Goal: Information Seeking & Learning: Learn about a topic

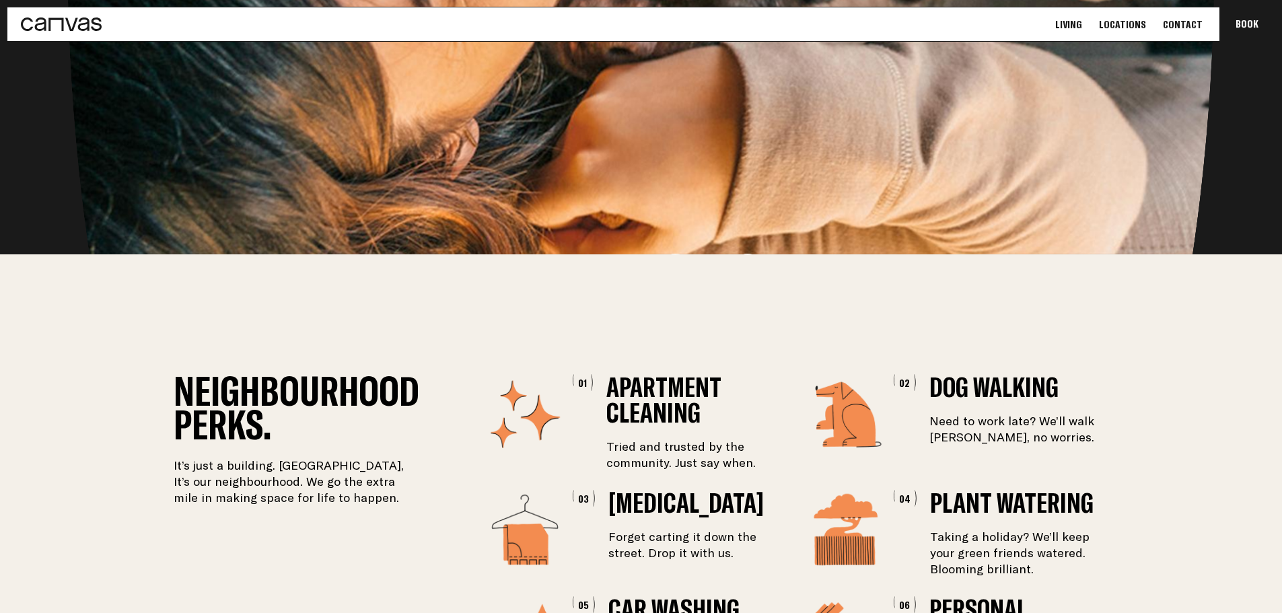
scroll to position [1905, 0]
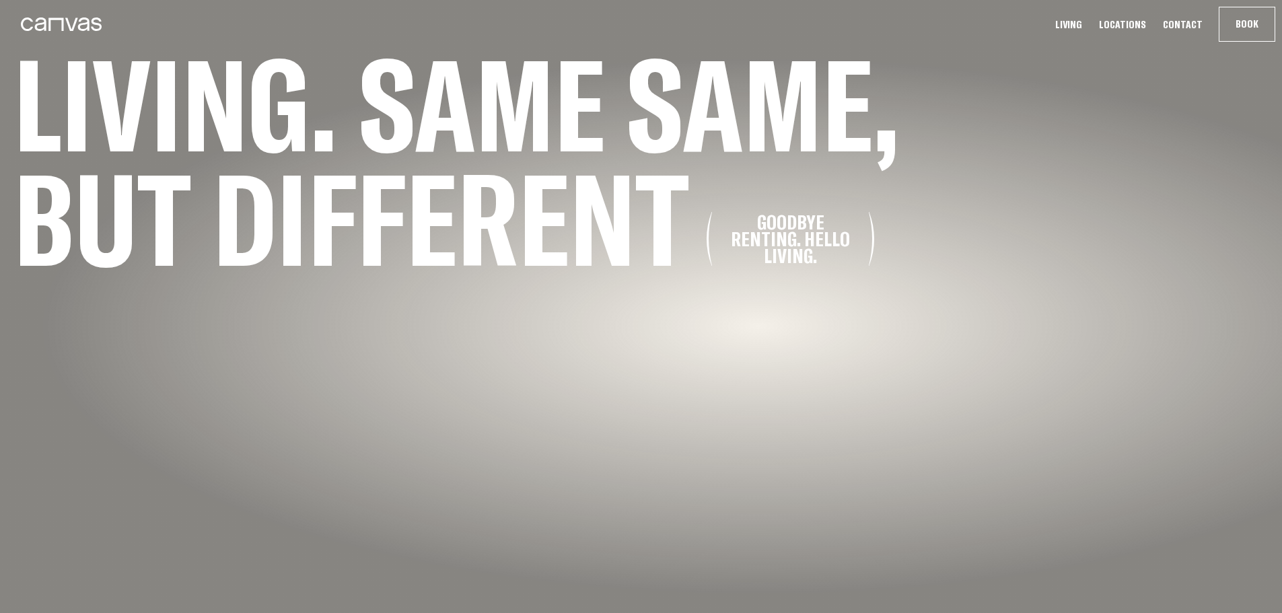
click at [1122, 26] on link "Locations" at bounding box center [1122, 25] width 55 height 14
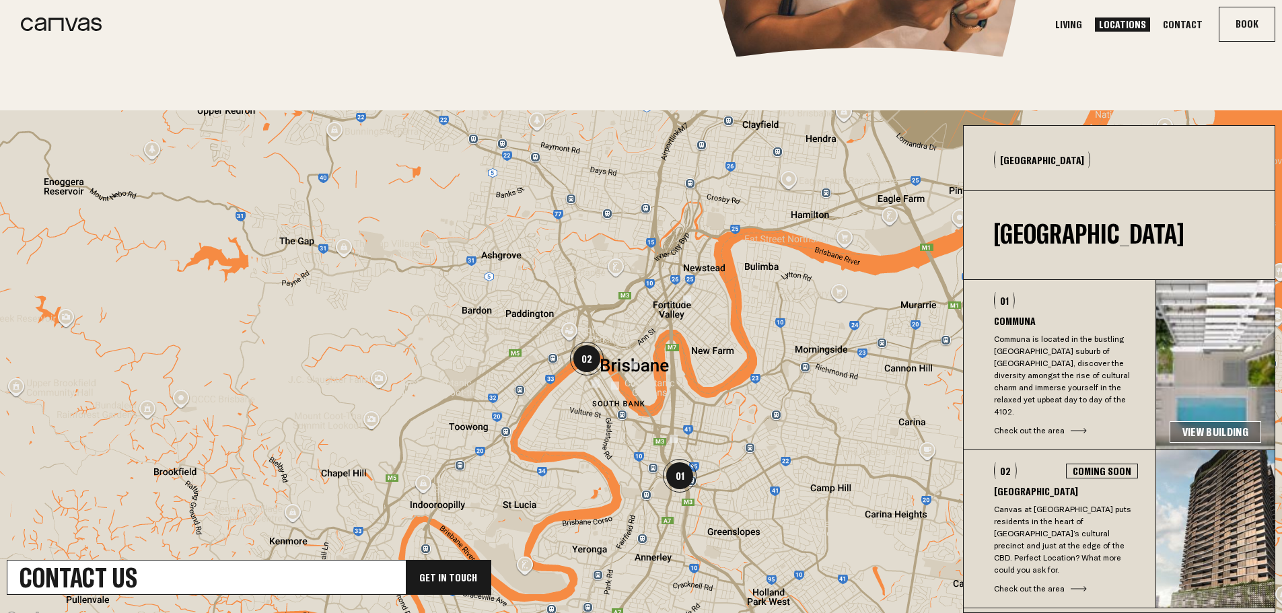
click at [1027, 321] on h3 "Communa" at bounding box center [1066, 321] width 144 height 11
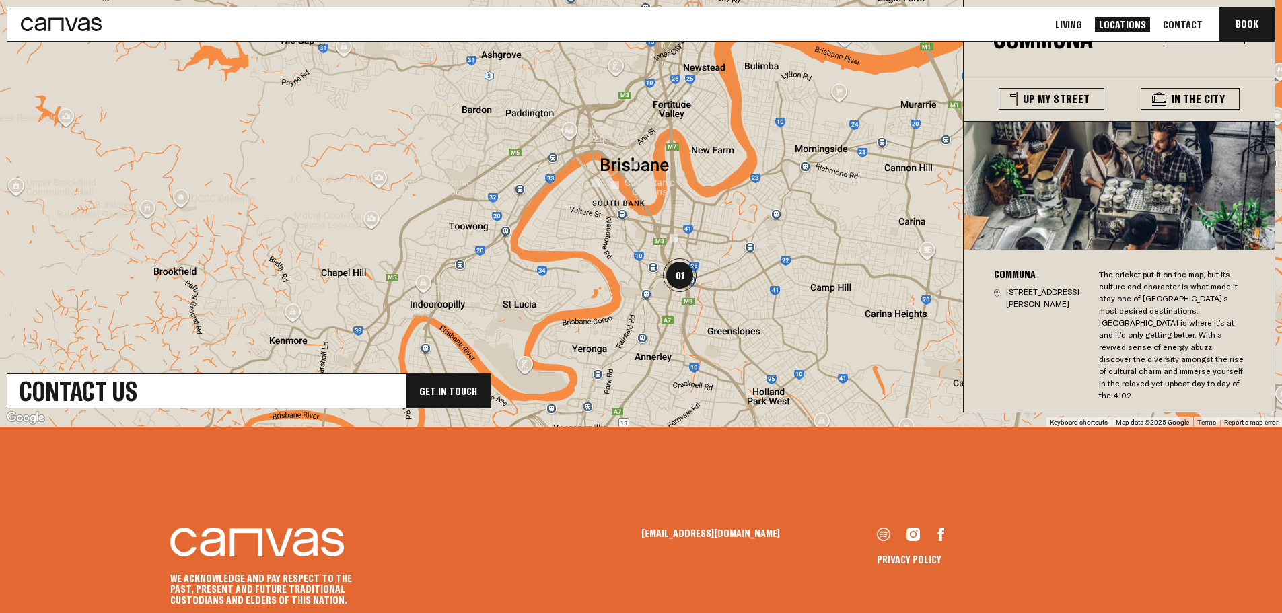
click at [1167, 320] on div "The cricket put it on the map, but its culture and character is what made it st…" at bounding box center [1172, 335] width 147 height 133
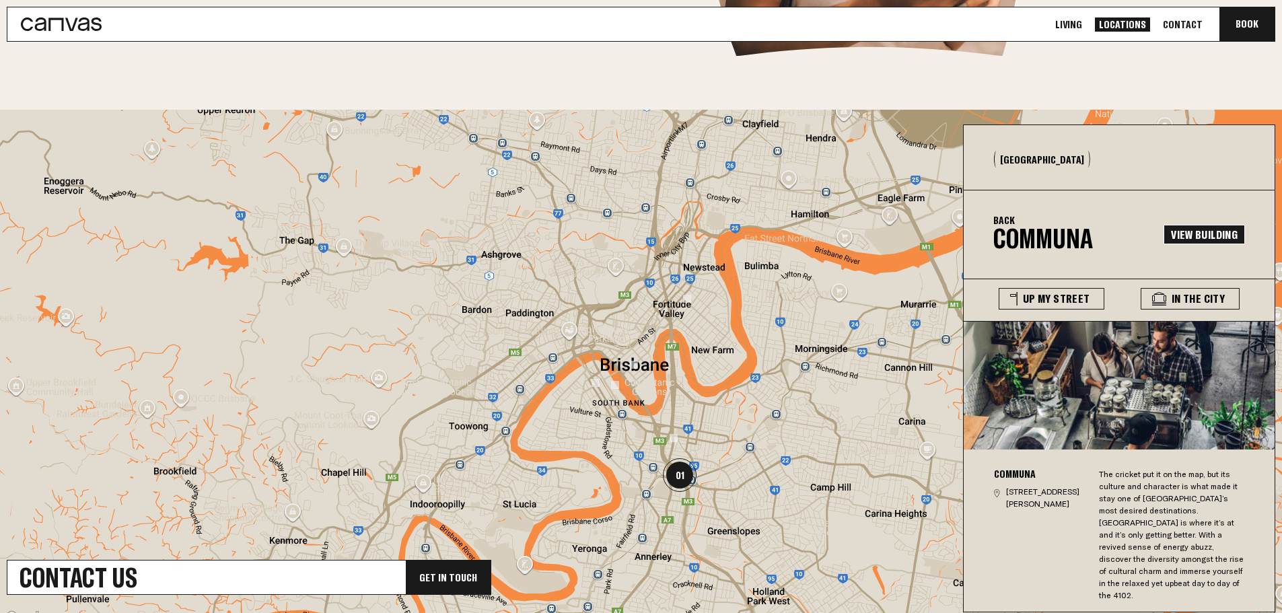
click at [1213, 233] on link "View Building" at bounding box center [1204, 235] width 81 height 20
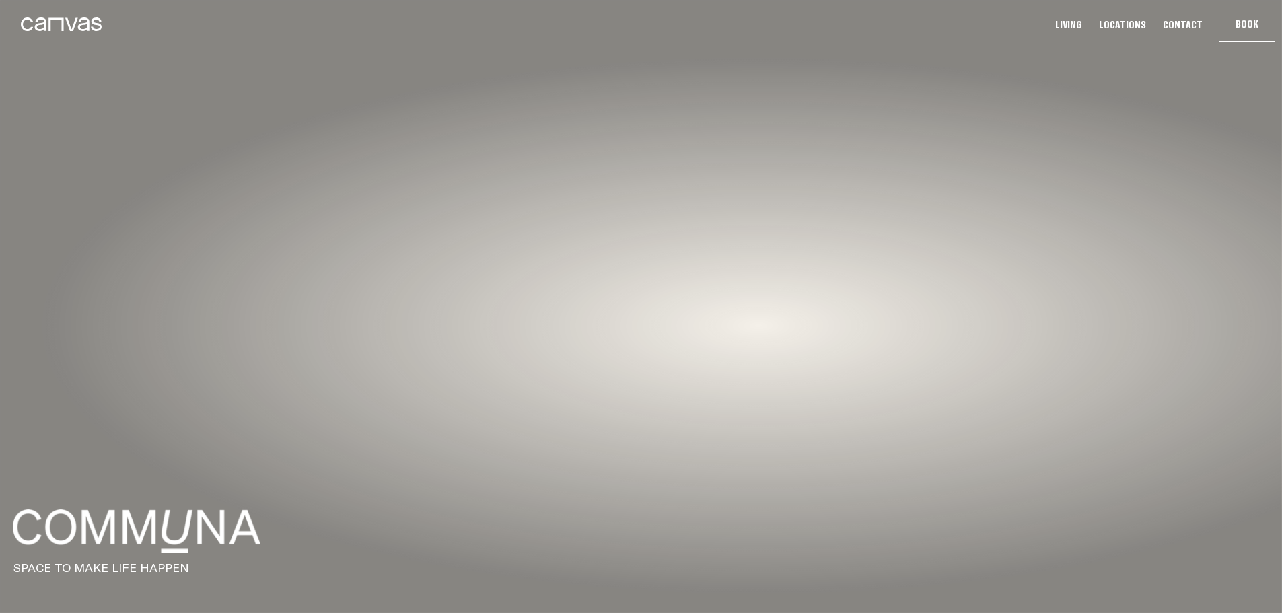
click at [1082, 25] on link "Living" at bounding box center [1068, 25] width 35 height 14
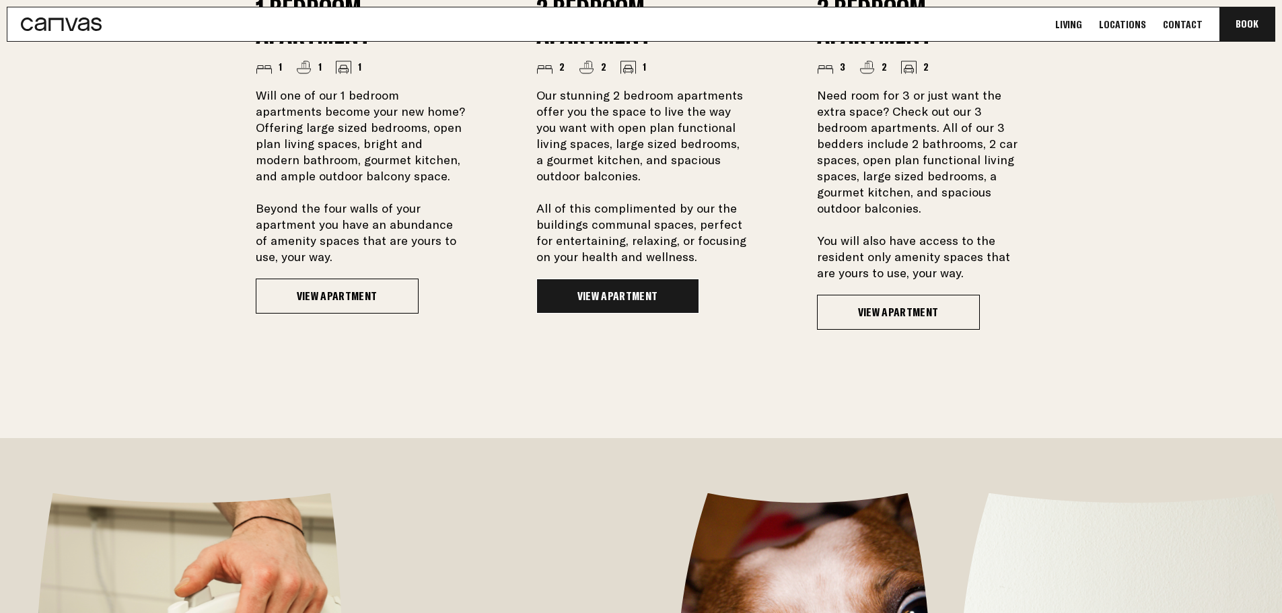
click at [615, 281] on link "View Apartment" at bounding box center [618, 296] width 163 height 35
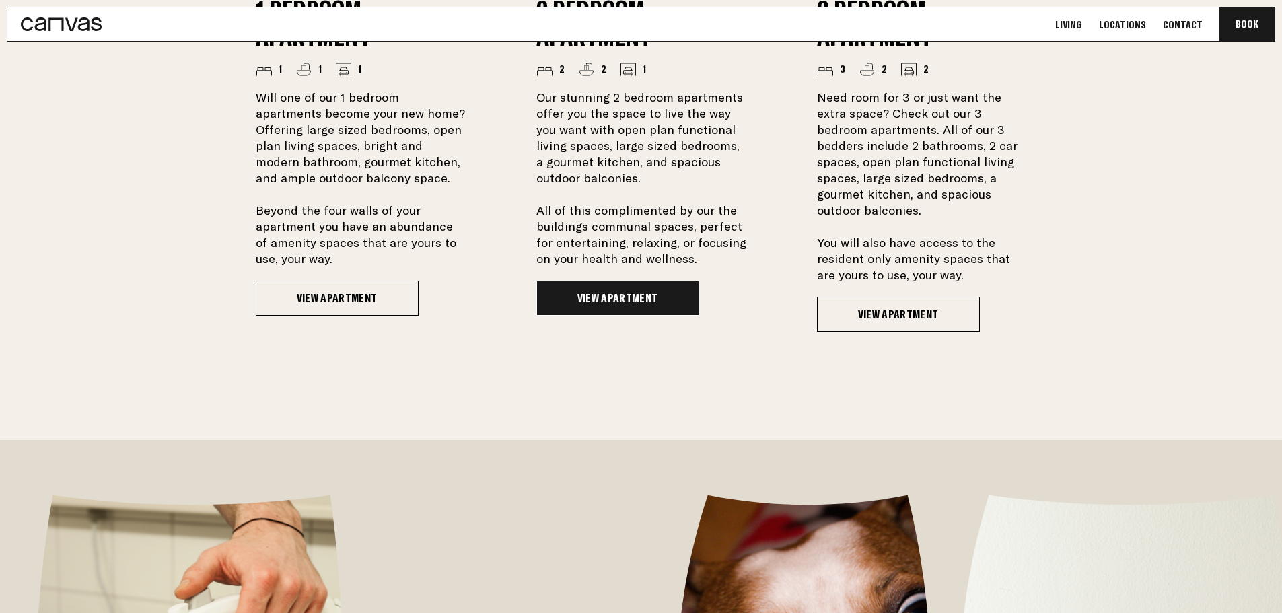
click at [626, 293] on link "View Apartment" at bounding box center [618, 298] width 163 height 35
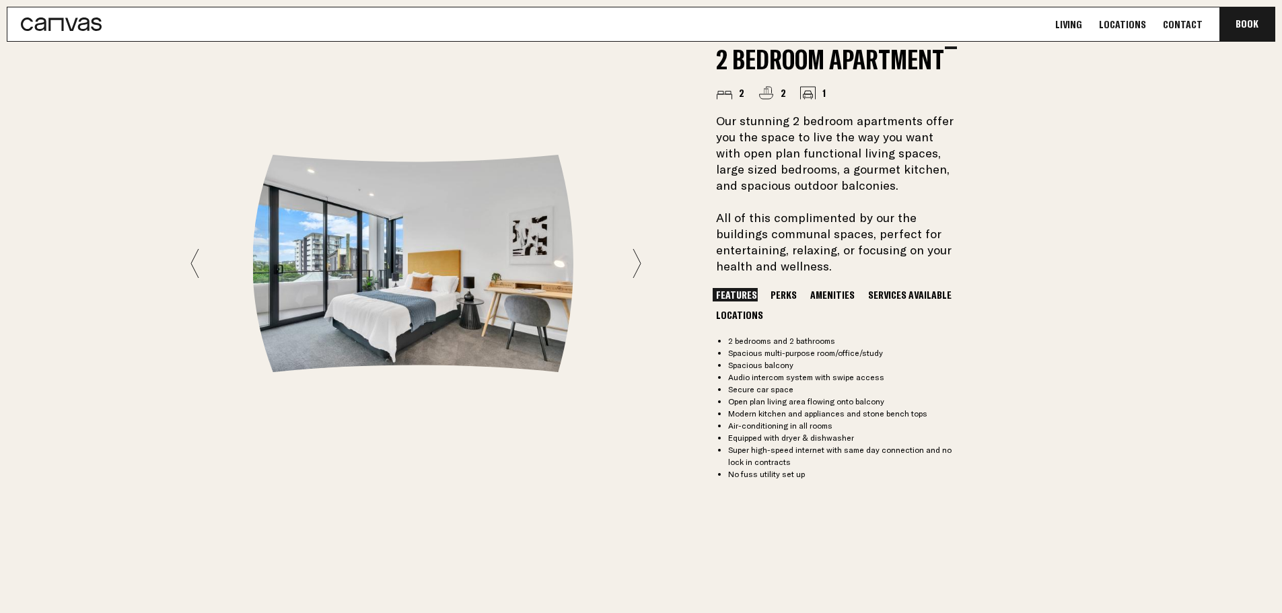
click at [745, 316] on button "Locations" at bounding box center [740, 314] width 54 height 13
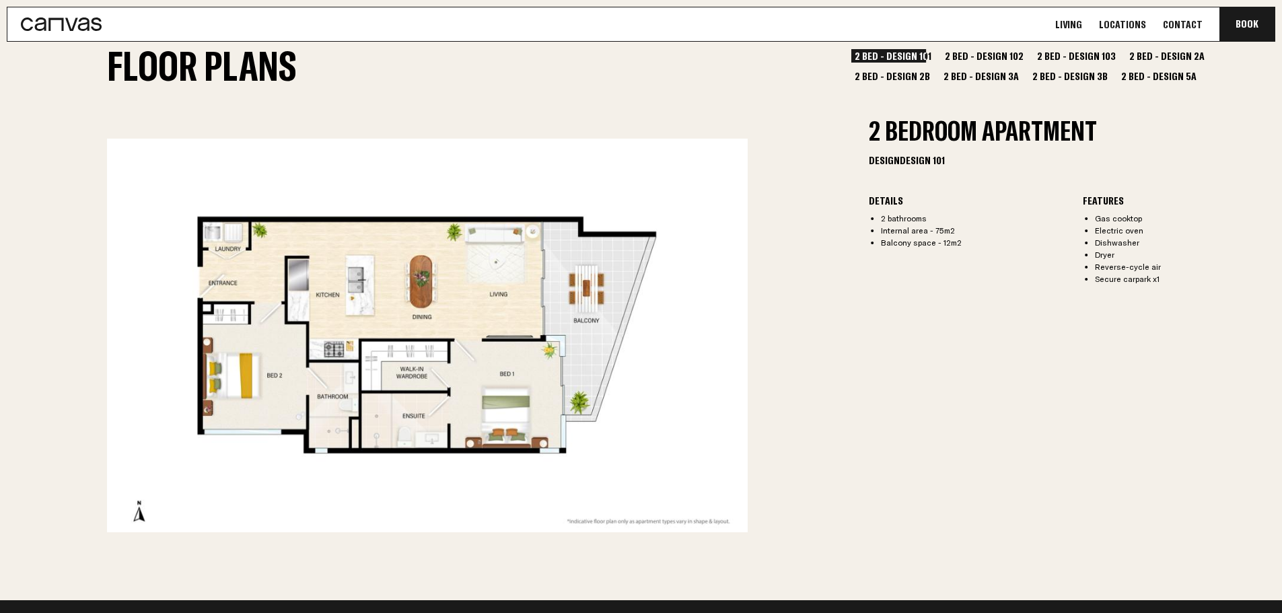
drag, startPoint x: 906, startPoint y: 228, endPoint x: 950, endPoint y: 238, distance: 44.9
click at [950, 238] on ul "2 bathrooms Internal area - 75m2 Balcony space - 12m2" at bounding box center [982, 231] width 202 height 36
drag, startPoint x: 1086, startPoint y: 221, endPoint x: 1114, endPoint y: 276, distance: 61.4
click at [1115, 277] on ul "Gas cooktop Electric oven Dishwasher Dryer Reverse-cycle air Secure carpark x1" at bounding box center [1187, 249] width 202 height 73
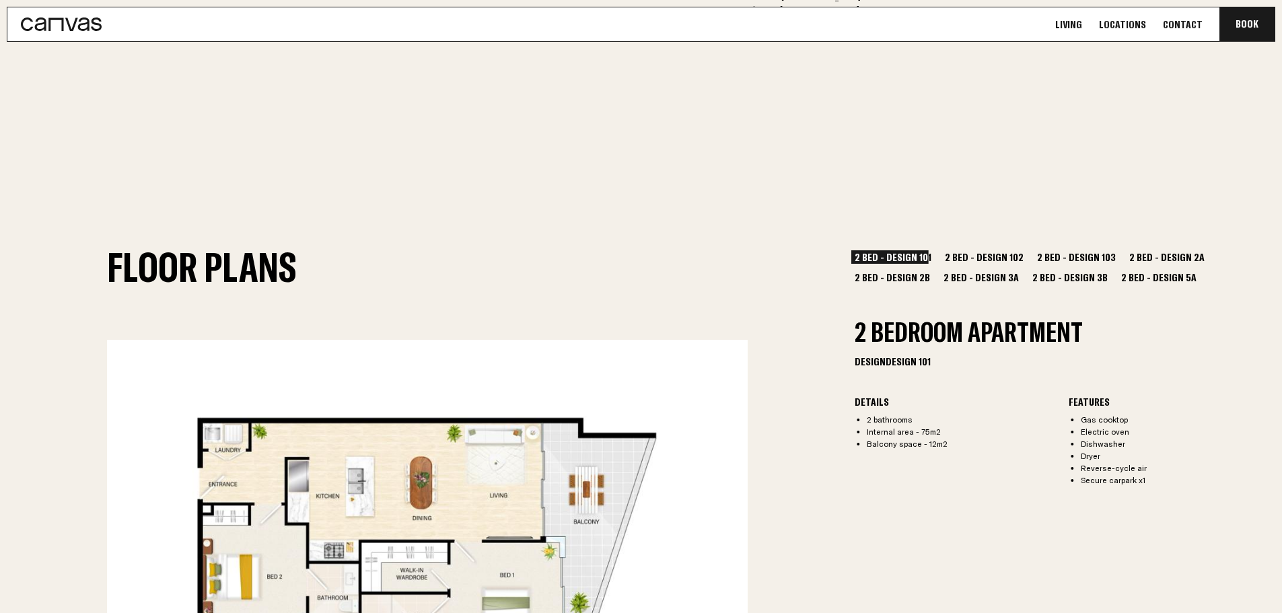
click at [1078, 252] on button "2 Bed - Design 103" at bounding box center [1076, 256] width 85 height 13
